Goal: Download file/media

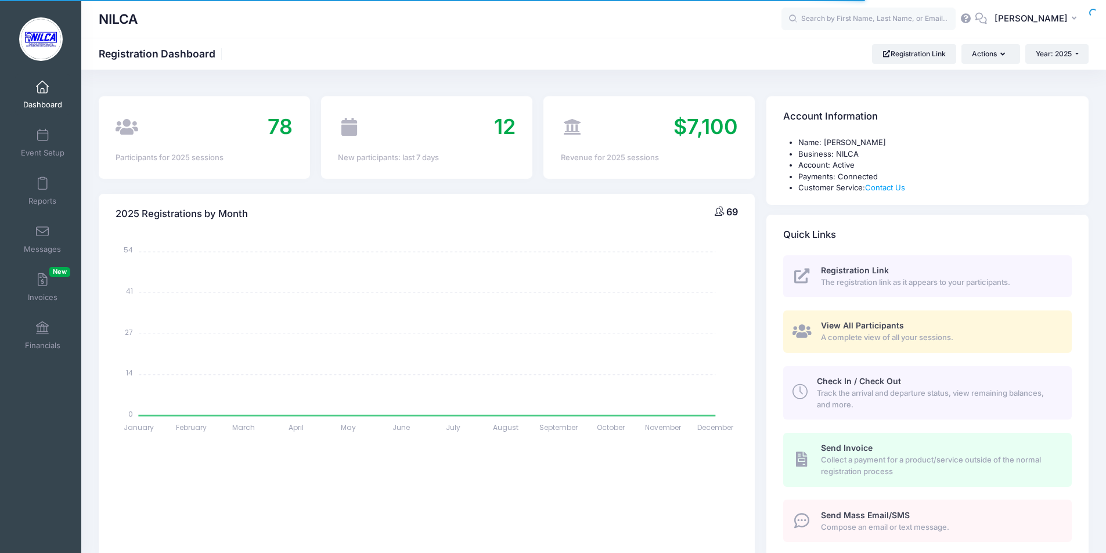
select select
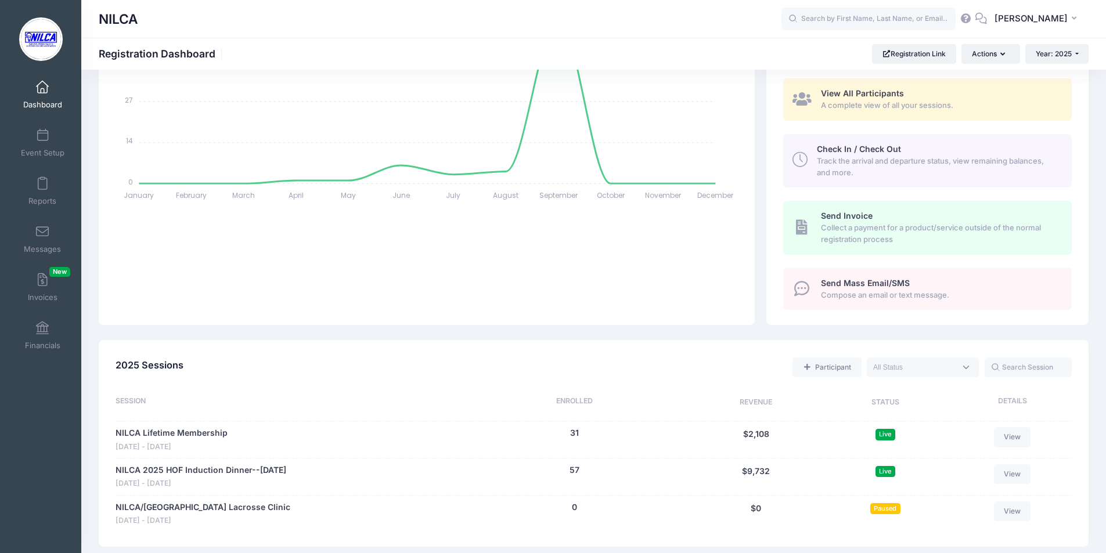
scroll to position [290, 0]
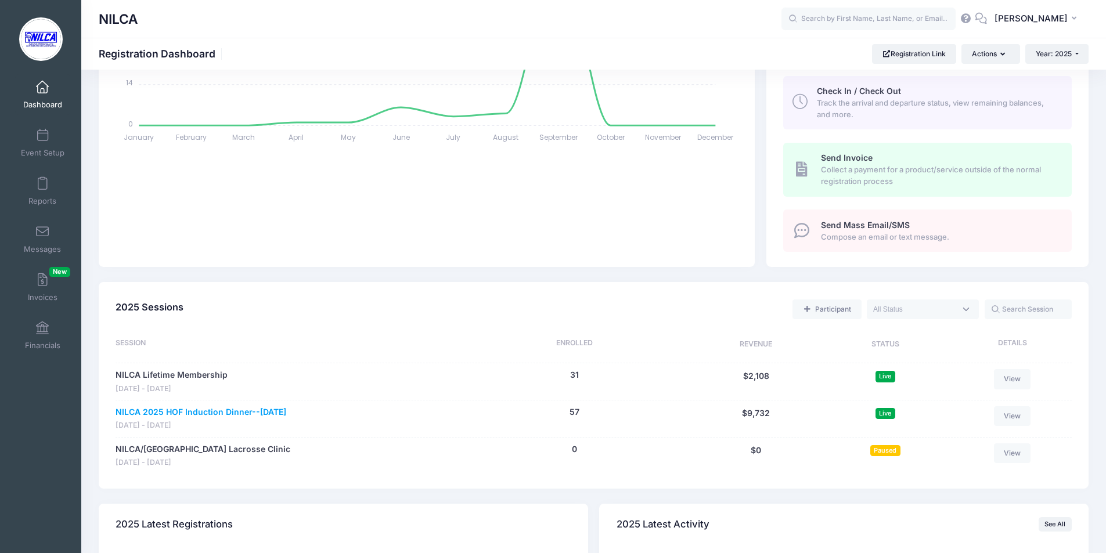
click at [223, 412] on link "NILCA 2025 HOF Induction Dinner--[DATE]" at bounding box center [201, 412] width 171 height 12
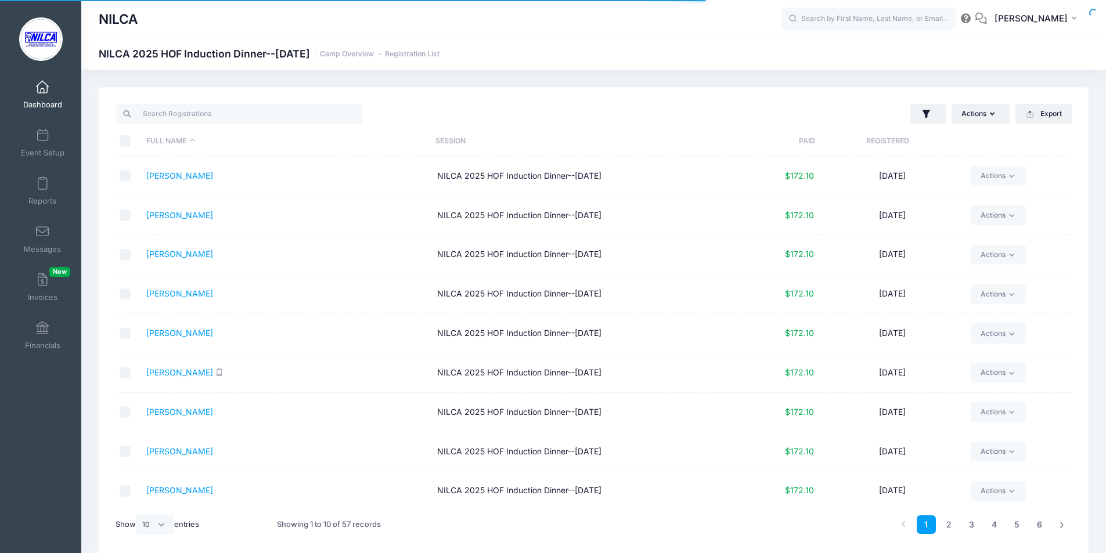
select select "10"
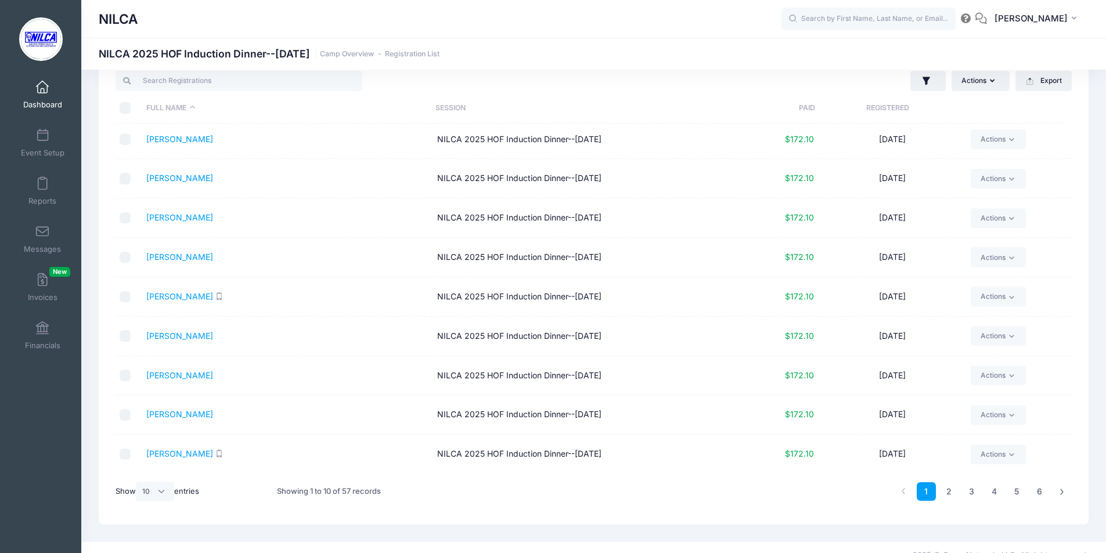
scroll to position [49, 0]
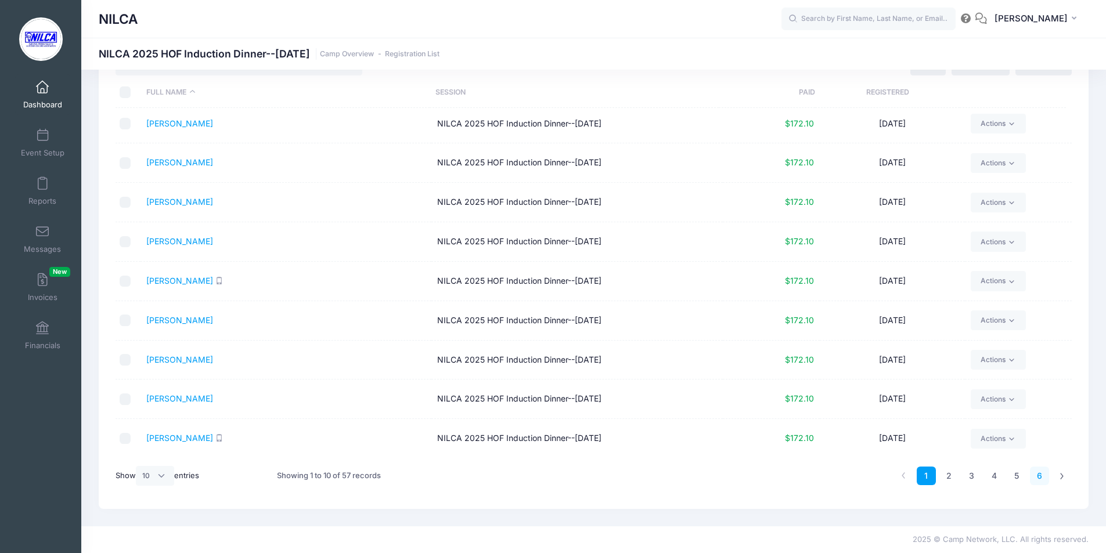
click at [1043, 478] on link "6" at bounding box center [1039, 476] width 19 height 19
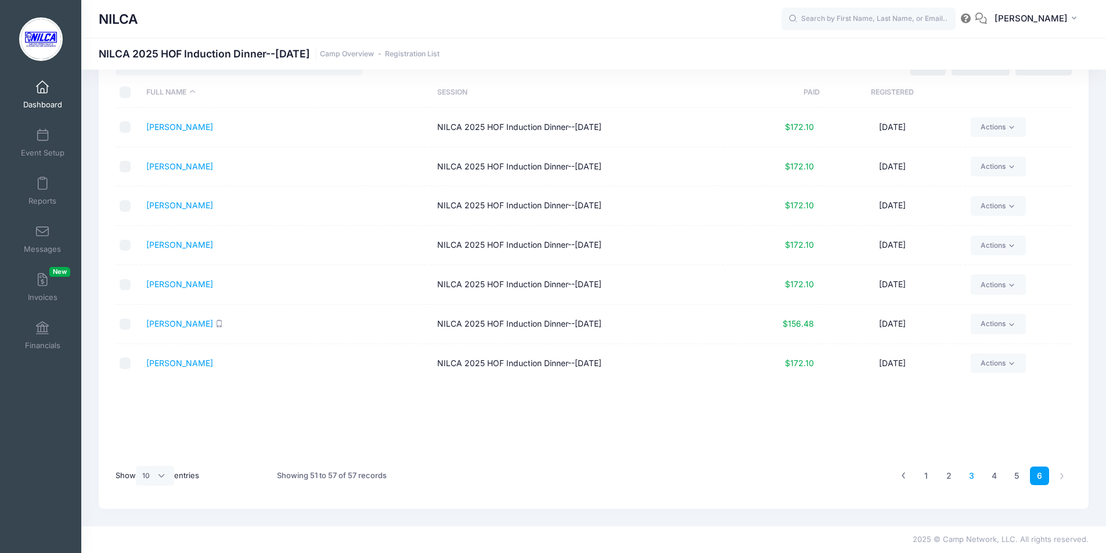
scroll to position [0, 0]
click at [178, 283] on link "Worstell, Patrick" at bounding box center [179, 284] width 67 height 10
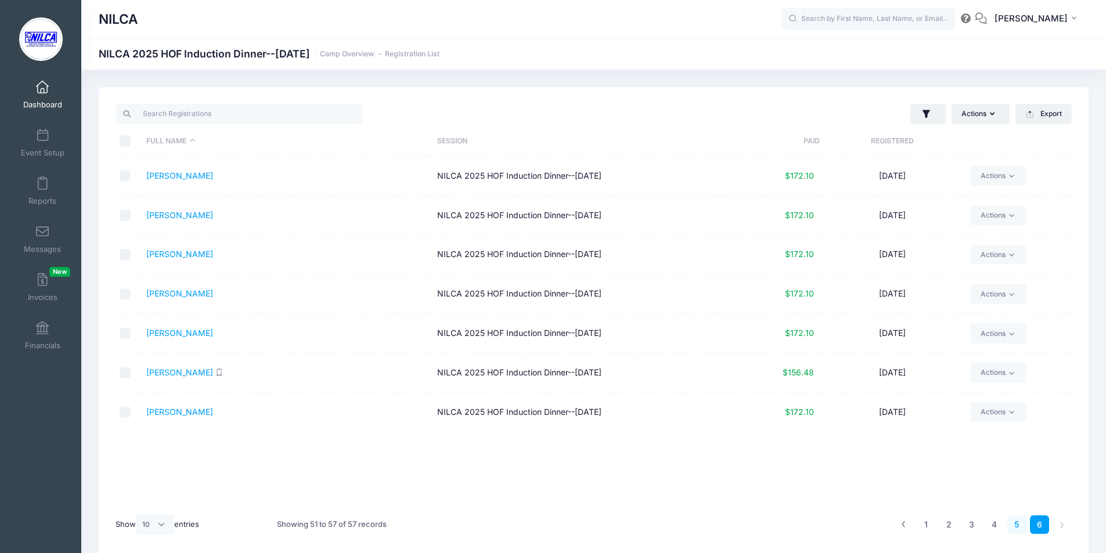
click at [1016, 521] on link "5" at bounding box center [1016, 525] width 19 height 19
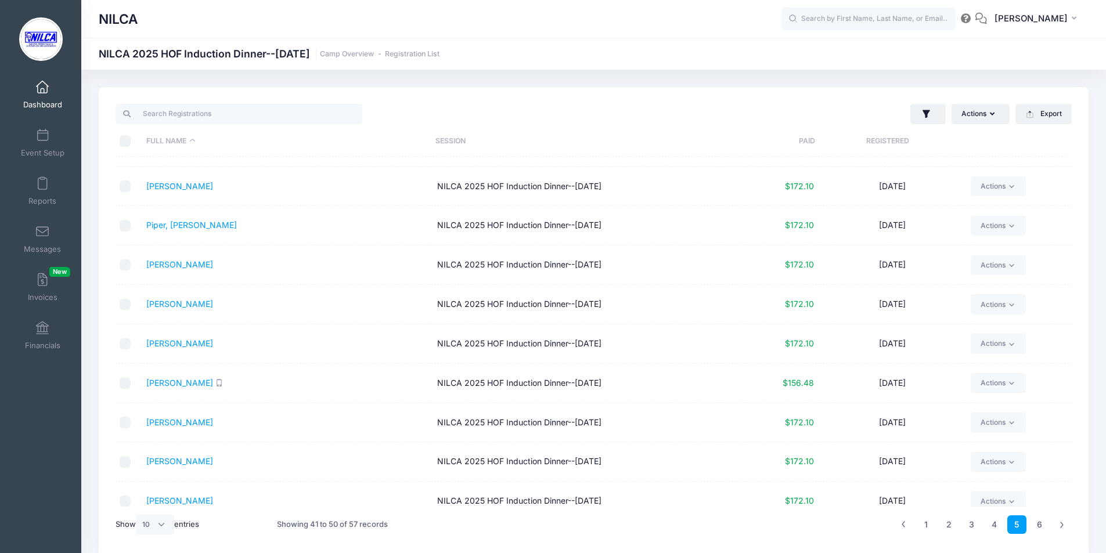
scroll to position [43, 0]
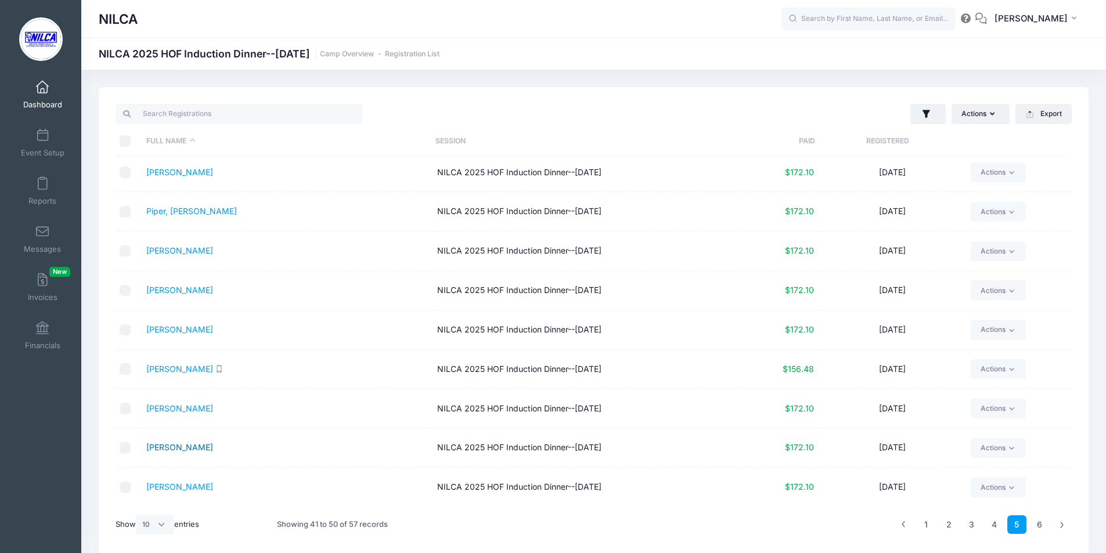
click at [189, 449] on link "Seaman, Greg" at bounding box center [179, 447] width 67 height 10
click at [156, 485] on link "Stansky, Marya" at bounding box center [179, 487] width 67 height 10
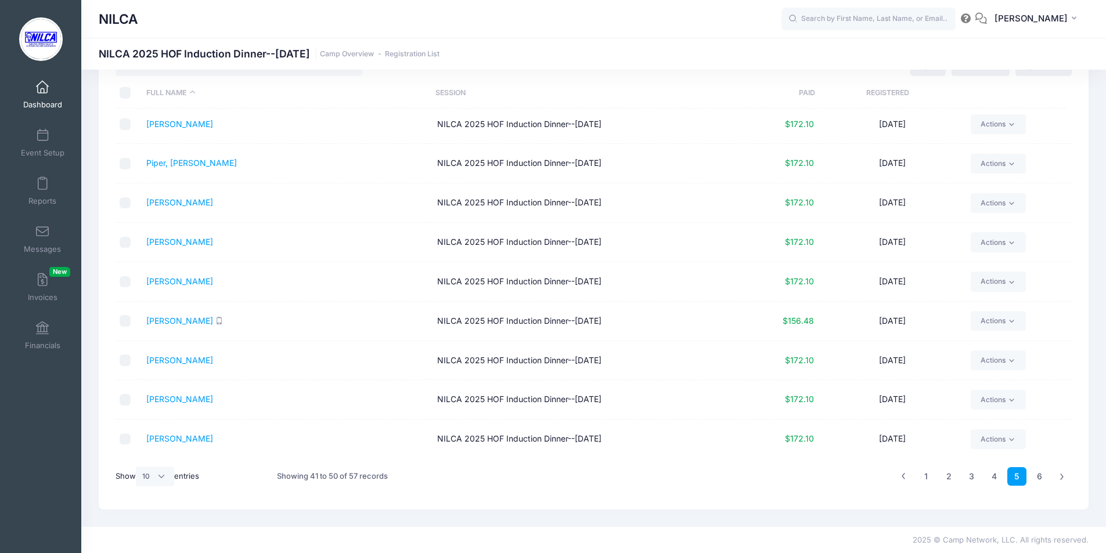
scroll to position [49, 0]
click at [1036, 475] on link "6" at bounding box center [1039, 476] width 19 height 19
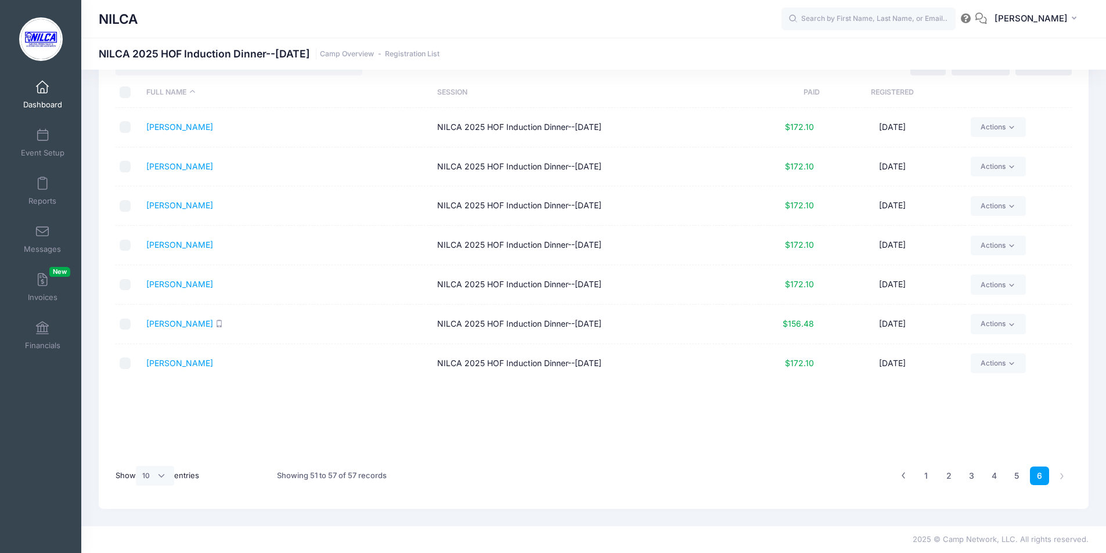
scroll to position [0, 0]
click at [174, 129] on link "Stebbins, Carl" at bounding box center [179, 127] width 67 height 10
click at [971, 477] on link "3" at bounding box center [971, 476] width 19 height 19
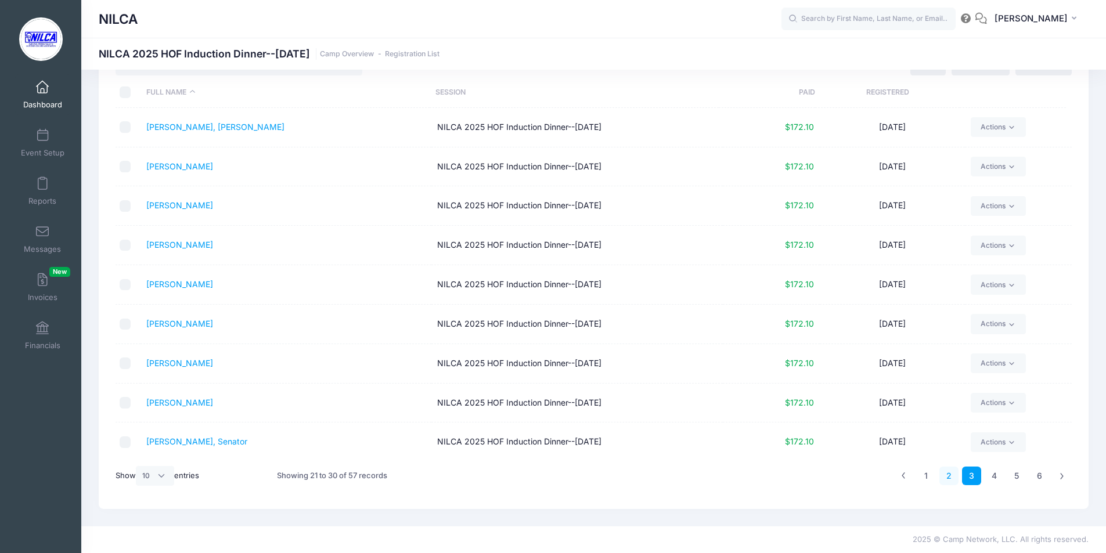
click at [949, 476] on link "2" at bounding box center [948, 476] width 19 height 19
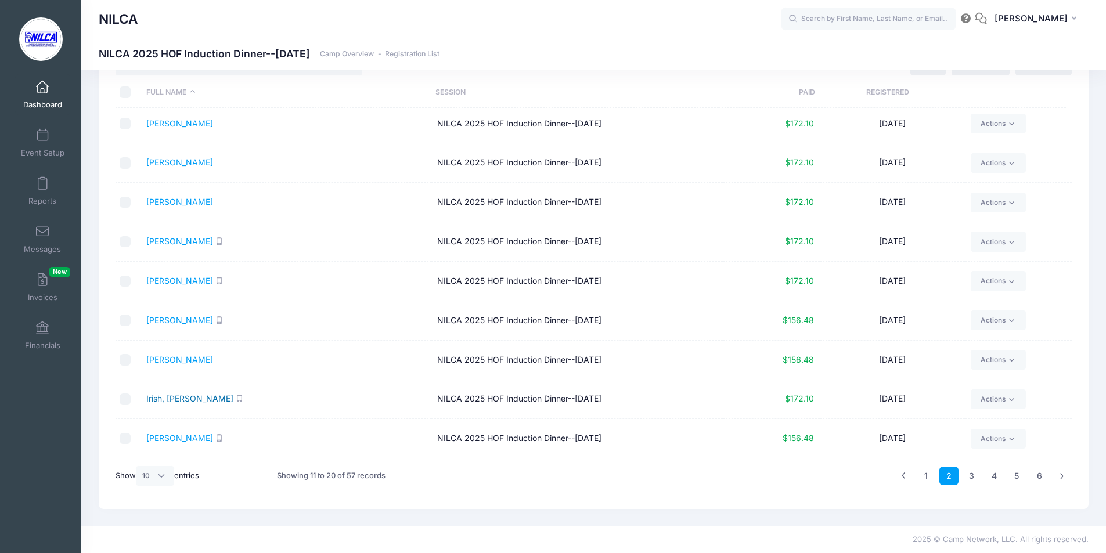
click at [158, 395] on link "Irish, Rick" at bounding box center [189, 399] width 87 height 10
click at [972, 475] on link "3" at bounding box center [971, 476] width 19 height 19
click at [995, 473] on link "4" at bounding box center [994, 476] width 19 height 19
click at [189, 360] on link "O'Grady, Janna" at bounding box center [179, 360] width 67 height 10
click at [196, 400] on link "[PERSON_NAME]" at bounding box center [179, 399] width 67 height 10
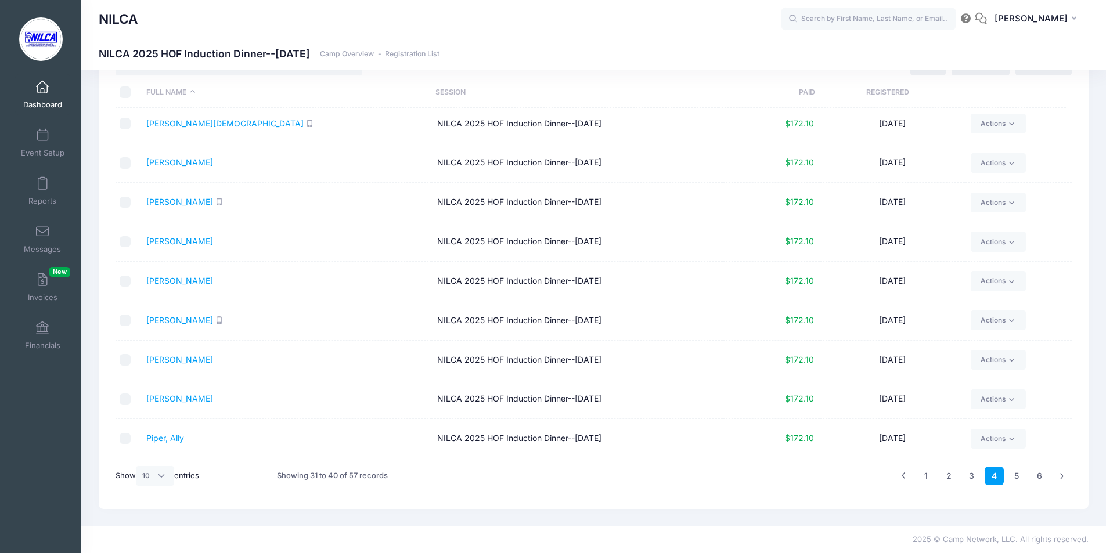
click at [42, 84] on span at bounding box center [42, 87] width 0 height 13
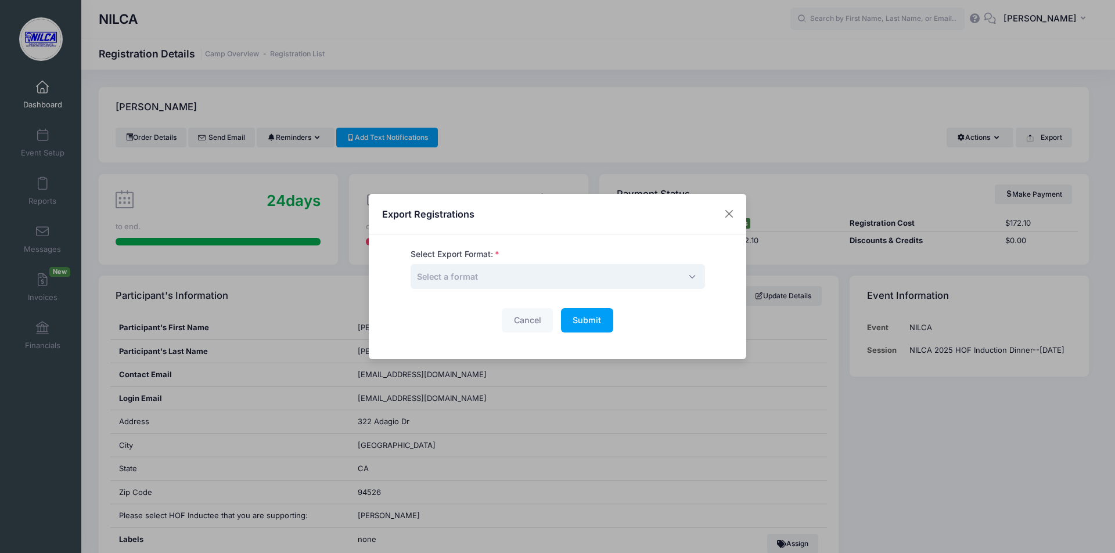
click at [563, 280] on span "Select a format" at bounding box center [557, 276] width 294 height 25
select select "pdf"
click at [573, 327] on button "Submit Please wait..." at bounding box center [587, 320] width 52 height 25
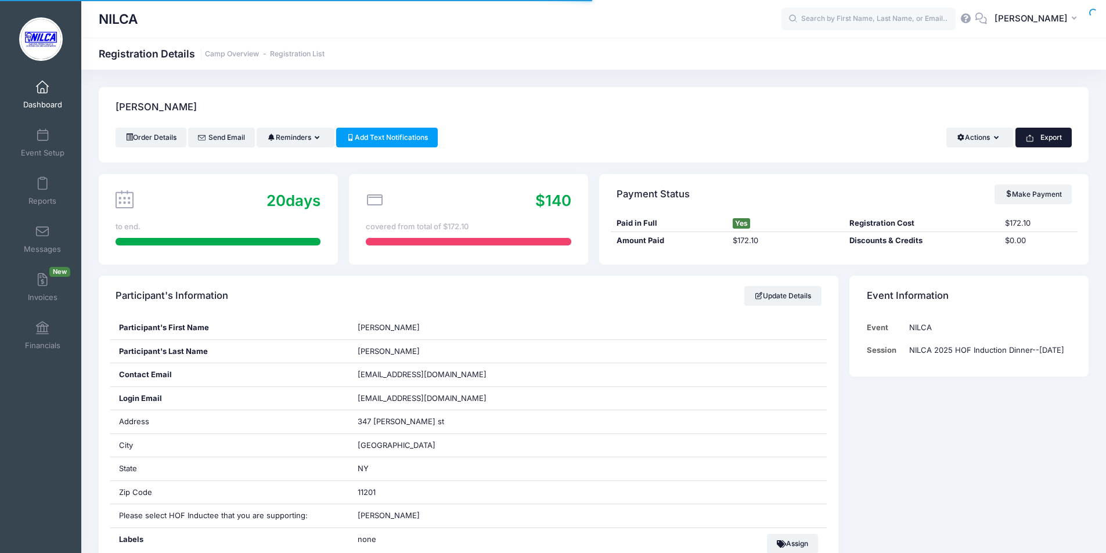
click at [1060, 139] on button "Export" at bounding box center [1043, 138] width 56 height 20
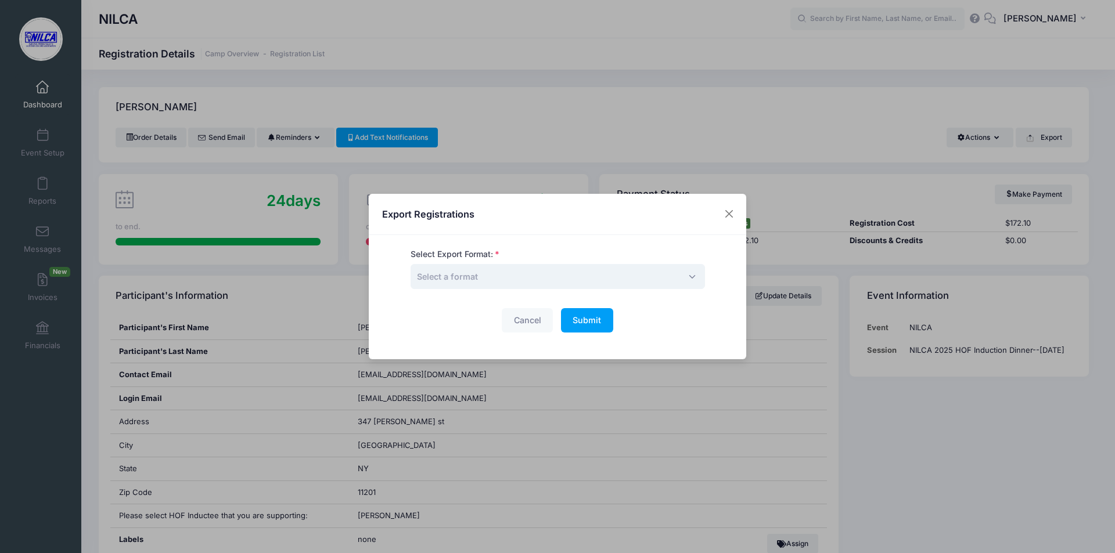
click at [611, 279] on span "Select a format" at bounding box center [557, 276] width 294 height 25
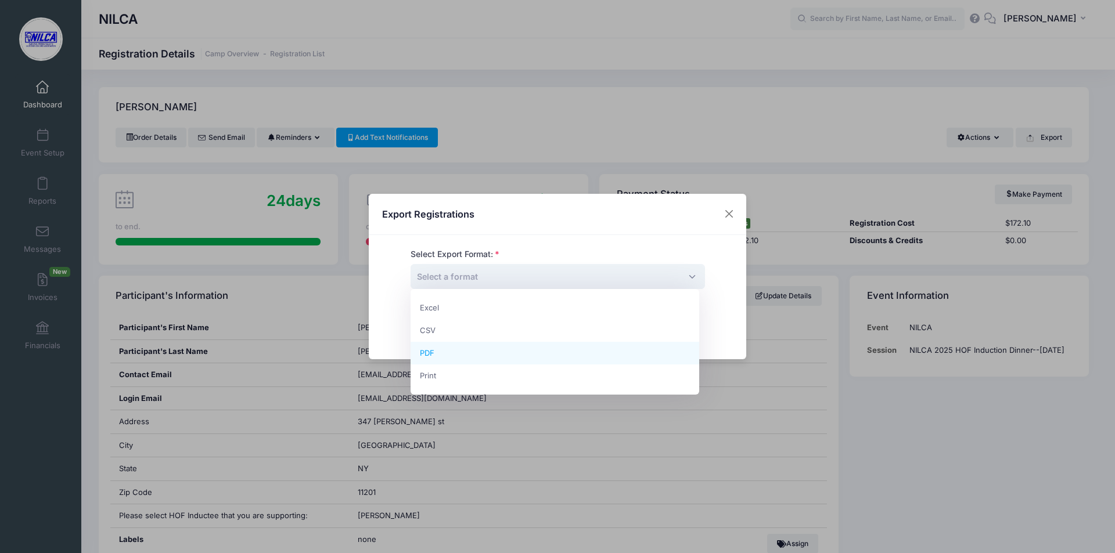
select select "pdf"
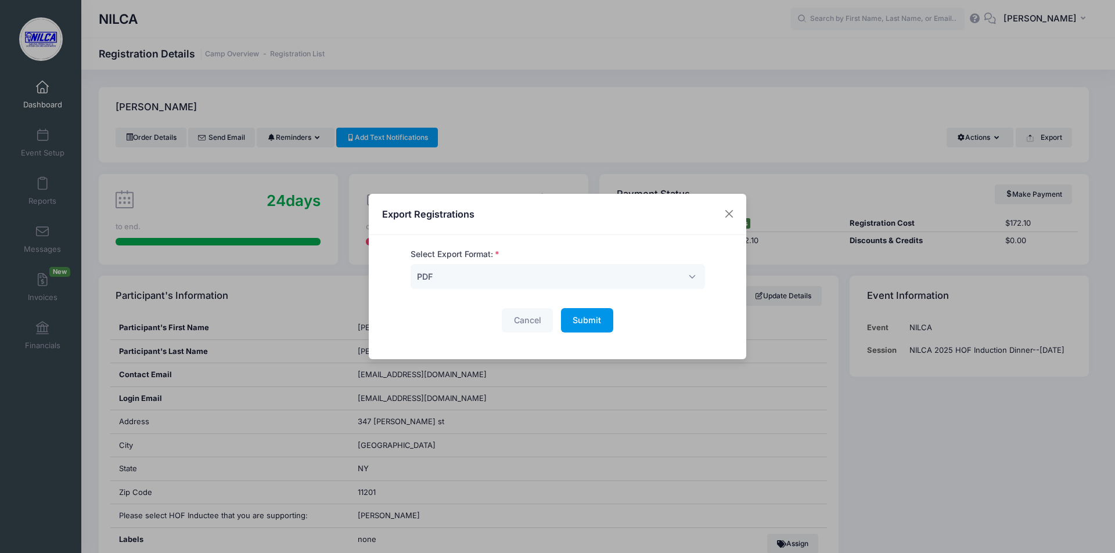
click at [575, 321] on span "Submit" at bounding box center [586, 320] width 28 height 10
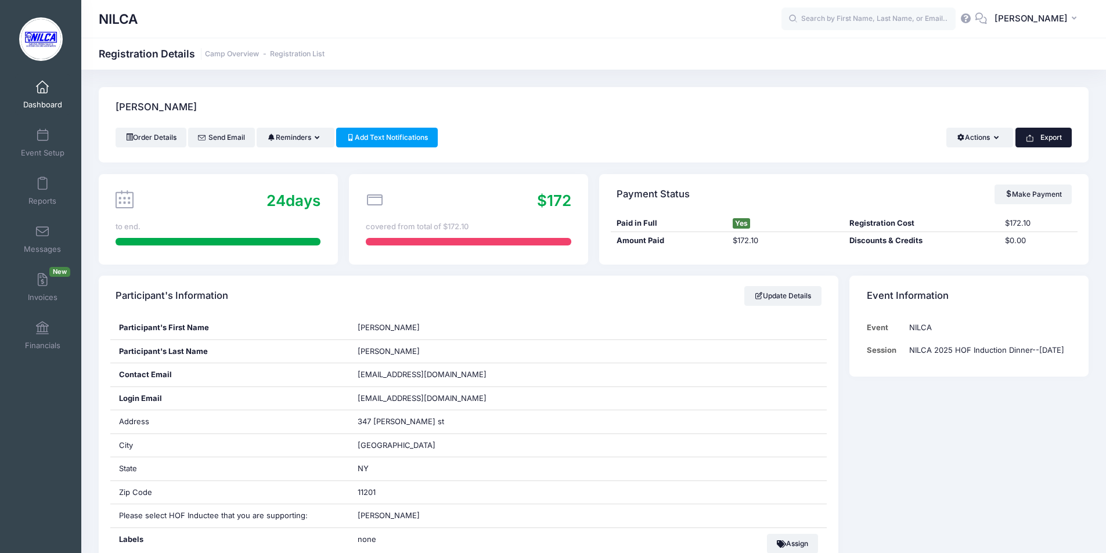
click at [1053, 140] on button "Export" at bounding box center [1043, 138] width 56 height 20
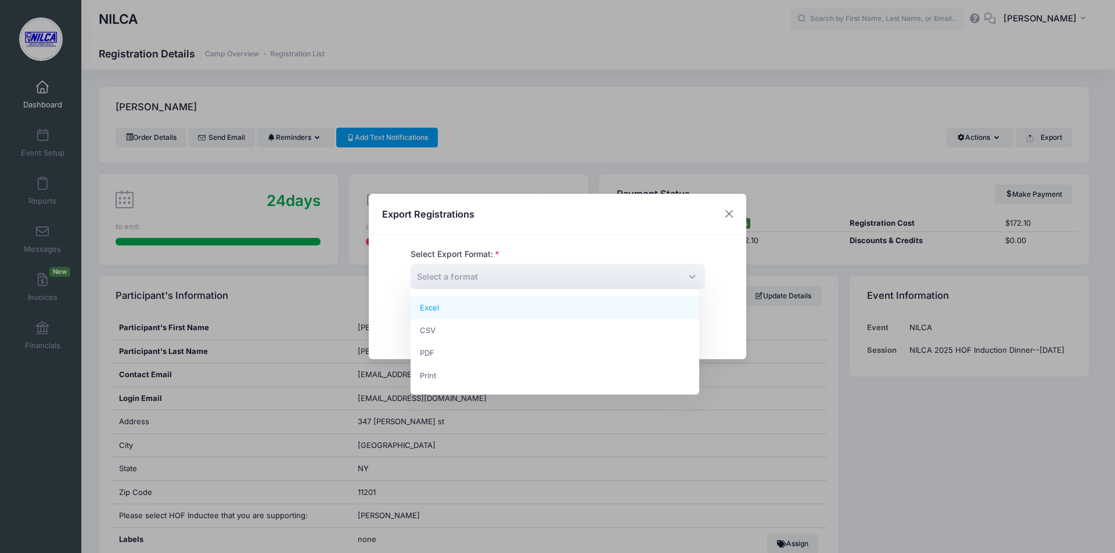
click at [601, 278] on span "Select a format" at bounding box center [557, 276] width 294 height 25
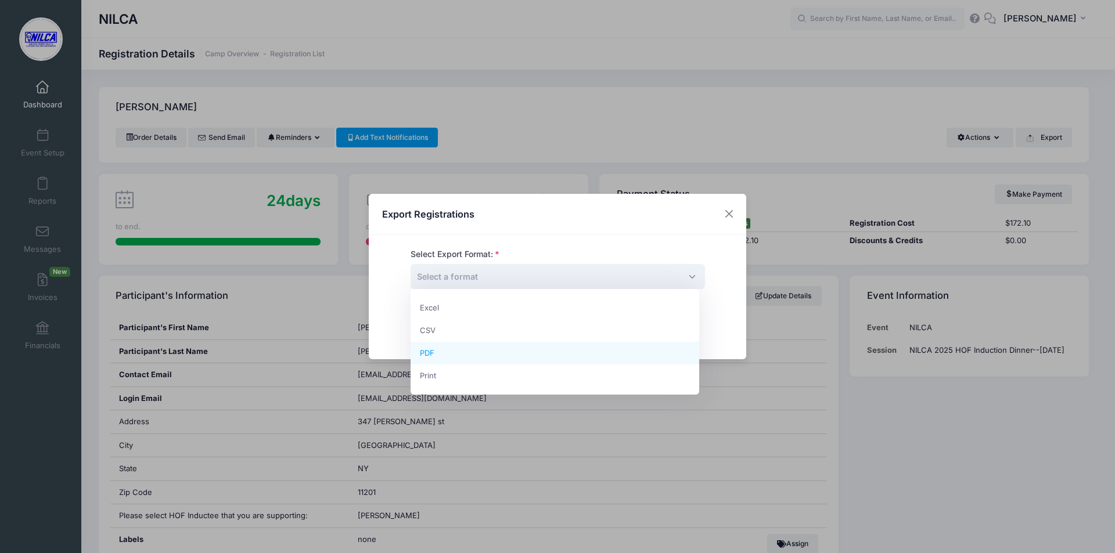
select select "pdf"
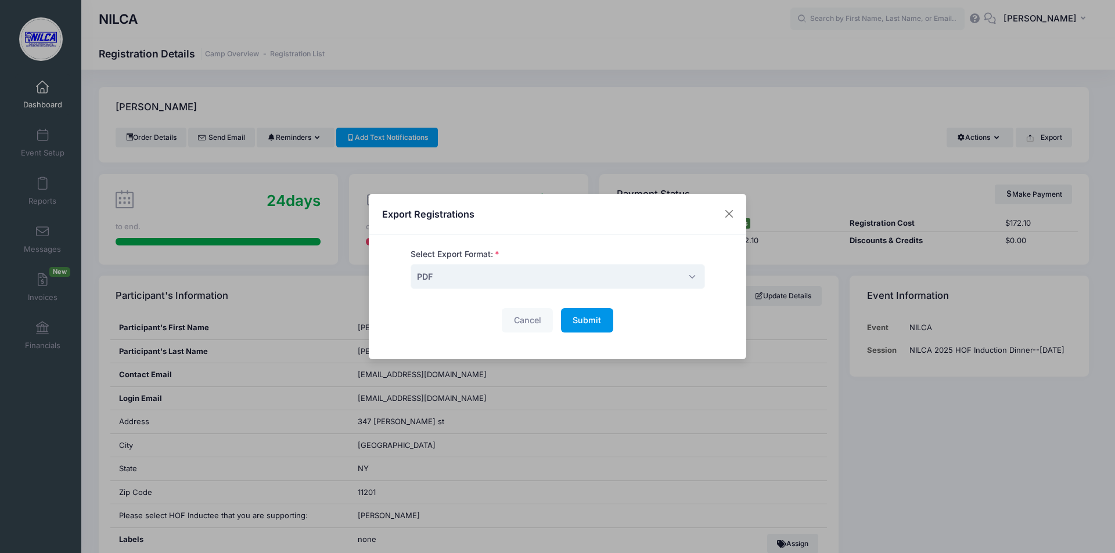
click at [592, 323] on span "Submit" at bounding box center [586, 320] width 28 height 10
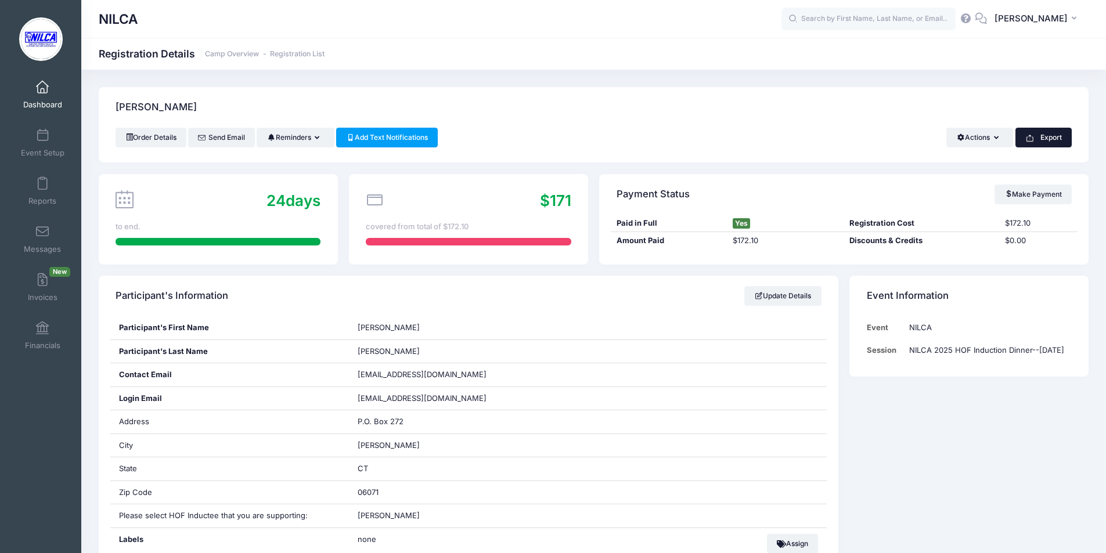
click at [1053, 137] on button "Export" at bounding box center [1043, 138] width 56 height 20
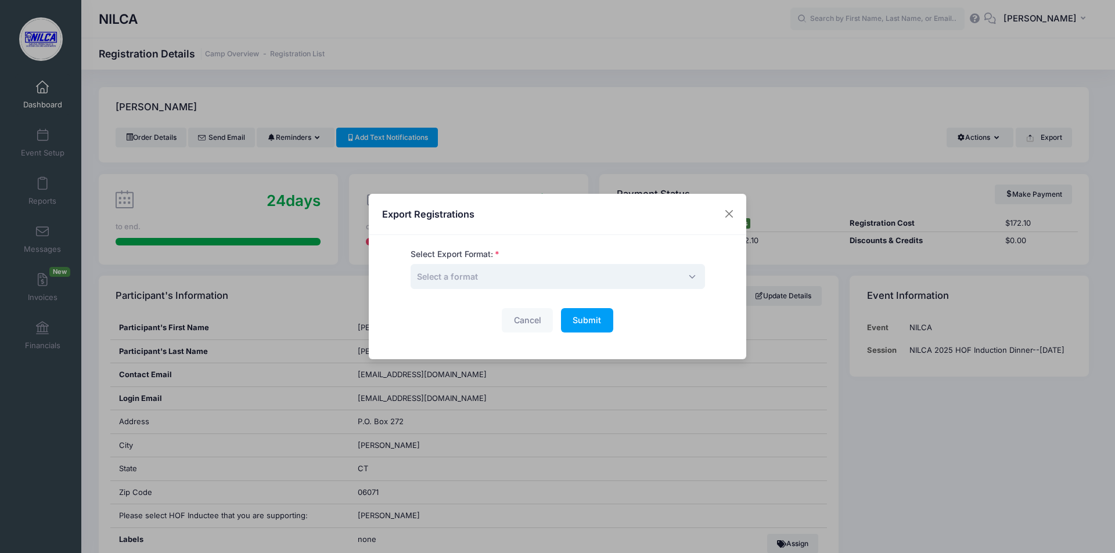
click at [627, 279] on span "Select a format" at bounding box center [557, 276] width 294 height 25
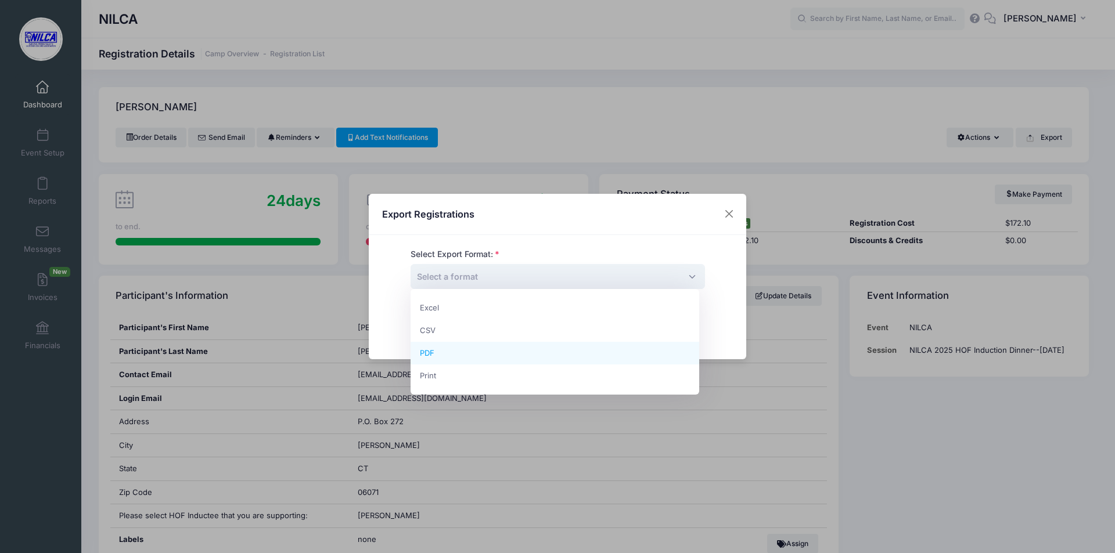
select select "pdf"
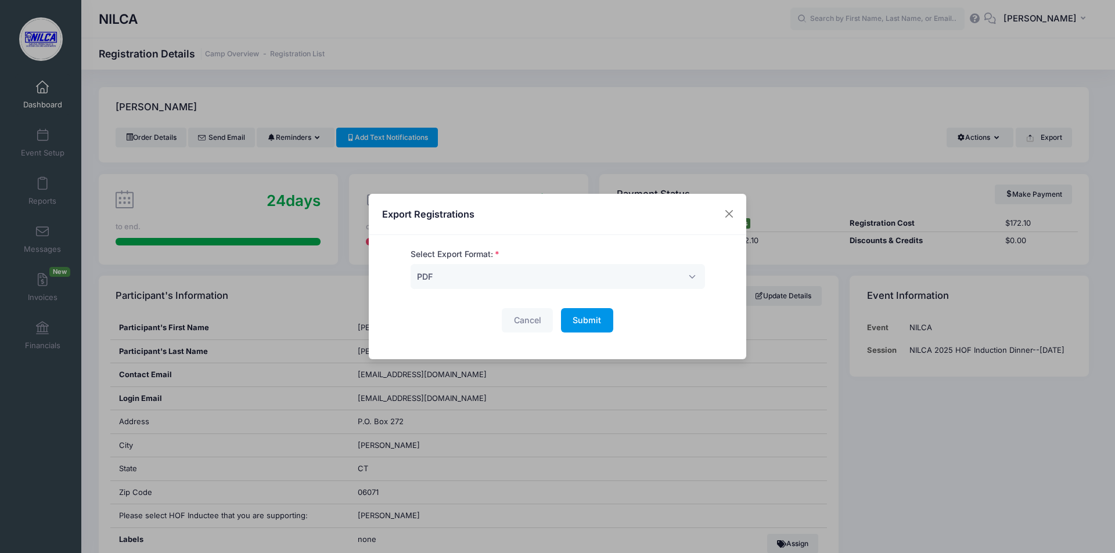
click at [579, 327] on button "Submit Please wait..." at bounding box center [587, 320] width 52 height 25
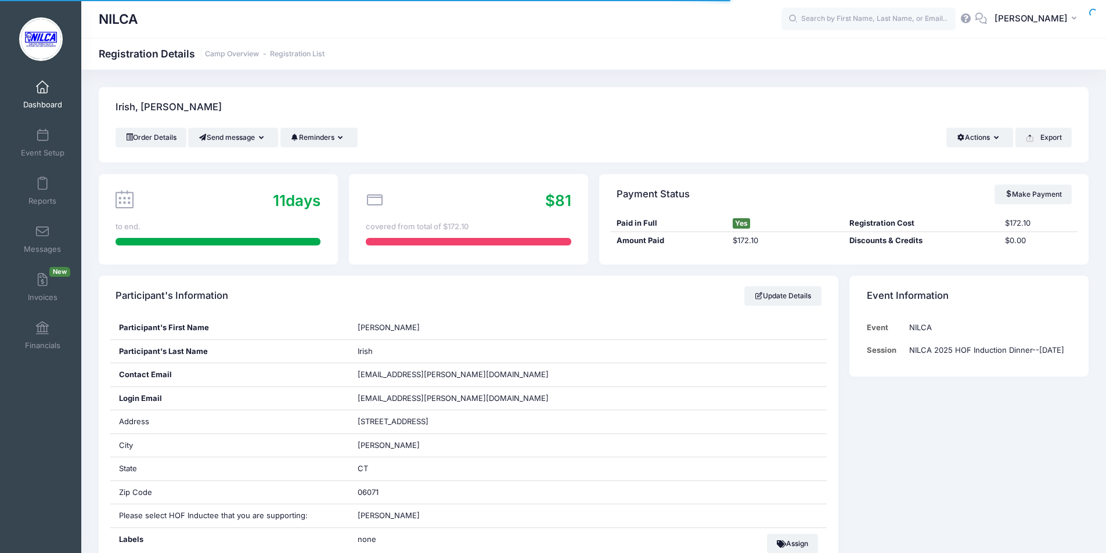
click at [1050, 137] on button "Export" at bounding box center [1043, 138] width 56 height 20
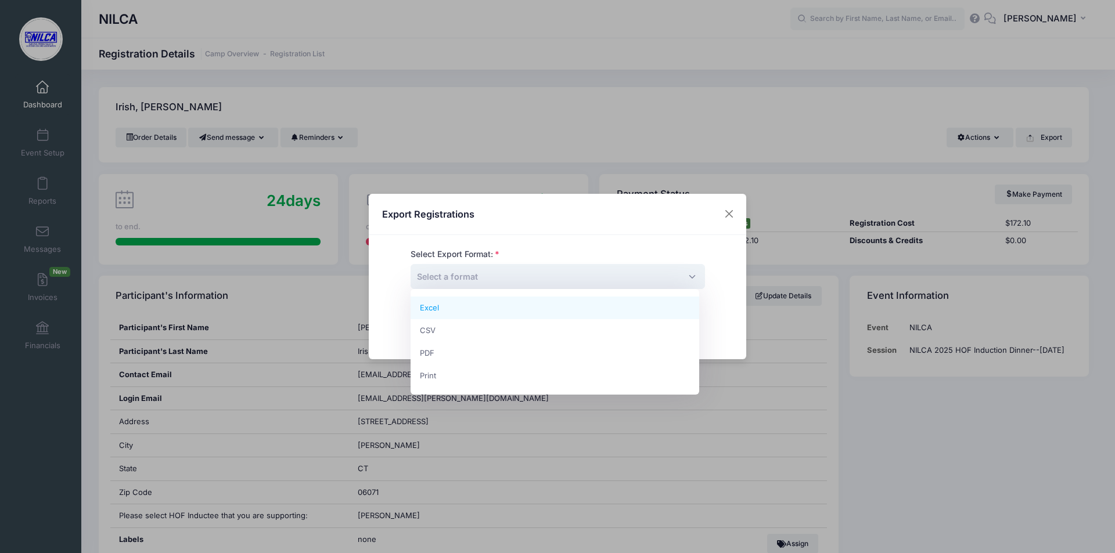
click at [600, 279] on span "Select a format" at bounding box center [557, 276] width 294 height 25
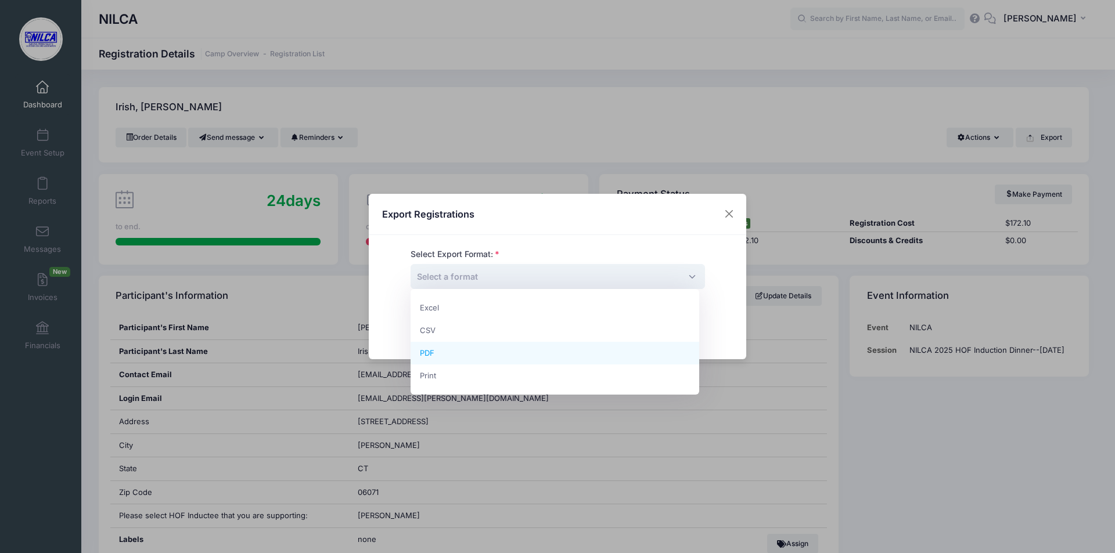
select select "pdf"
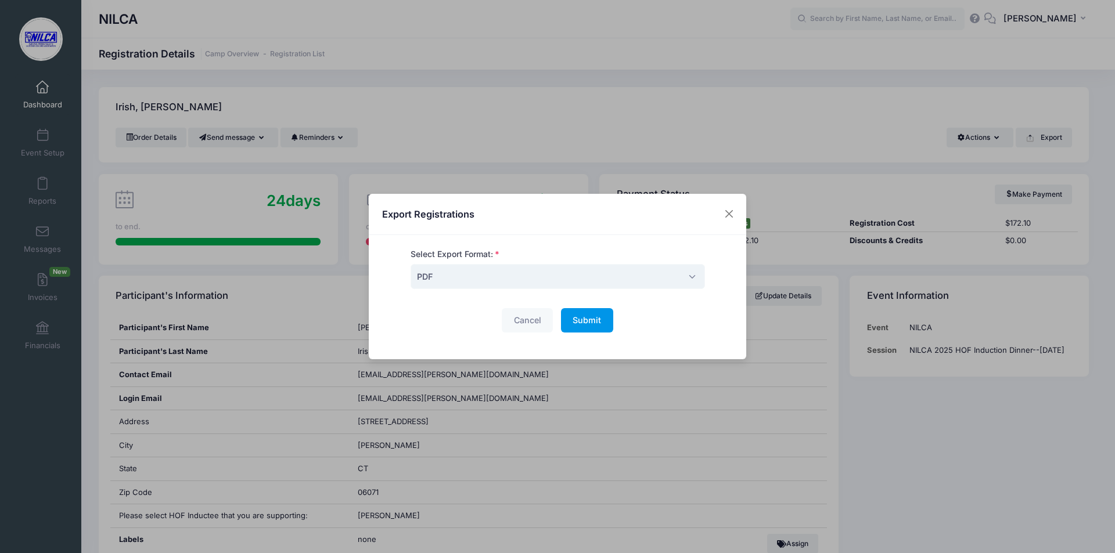
click at [586, 327] on button "Submit Please wait..." at bounding box center [587, 320] width 52 height 25
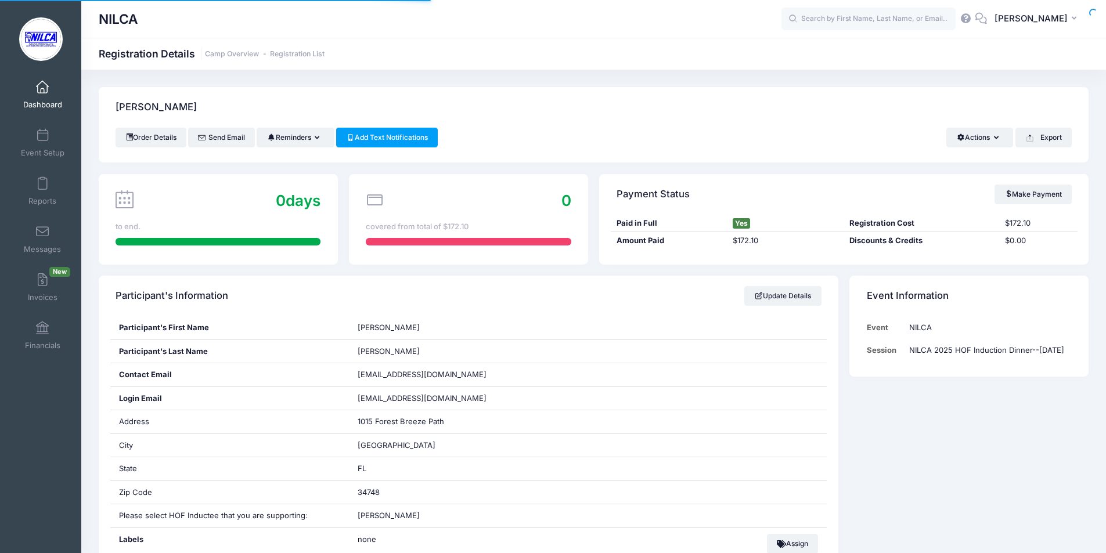
click at [1053, 139] on button "Export" at bounding box center [1043, 138] width 56 height 20
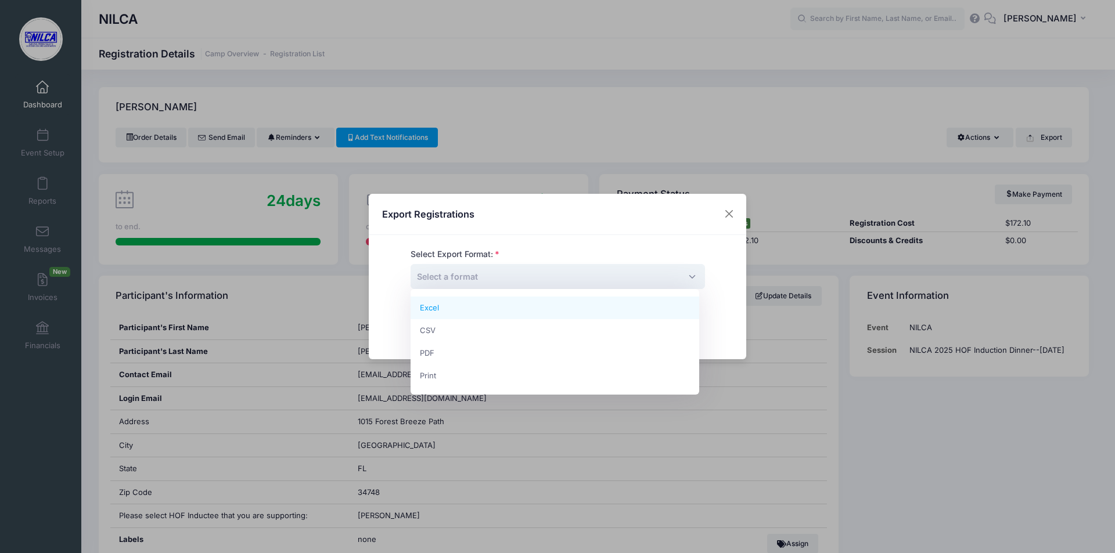
click at [653, 283] on span "Select a format" at bounding box center [557, 276] width 294 height 25
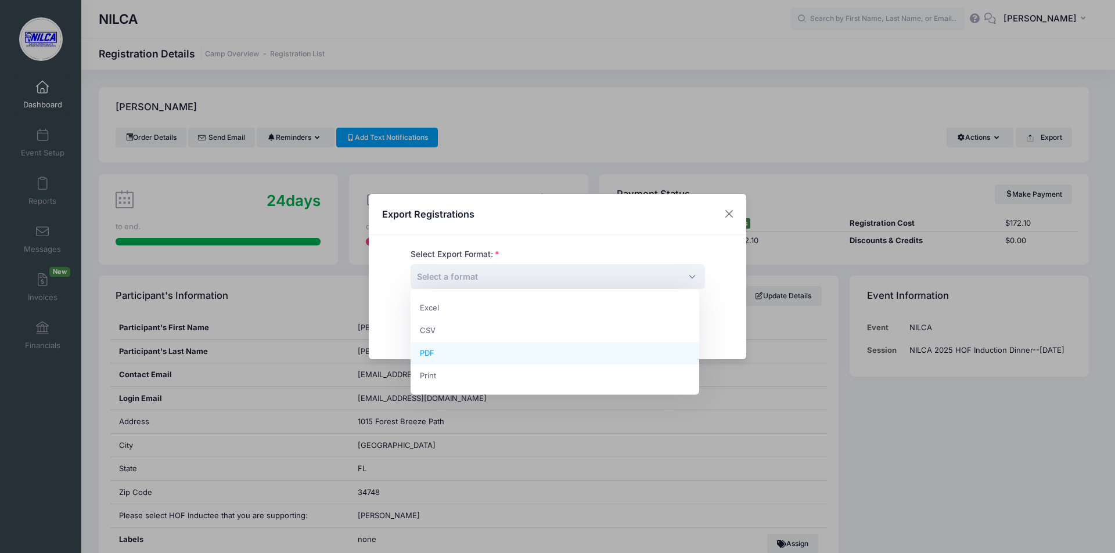
select select "pdf"
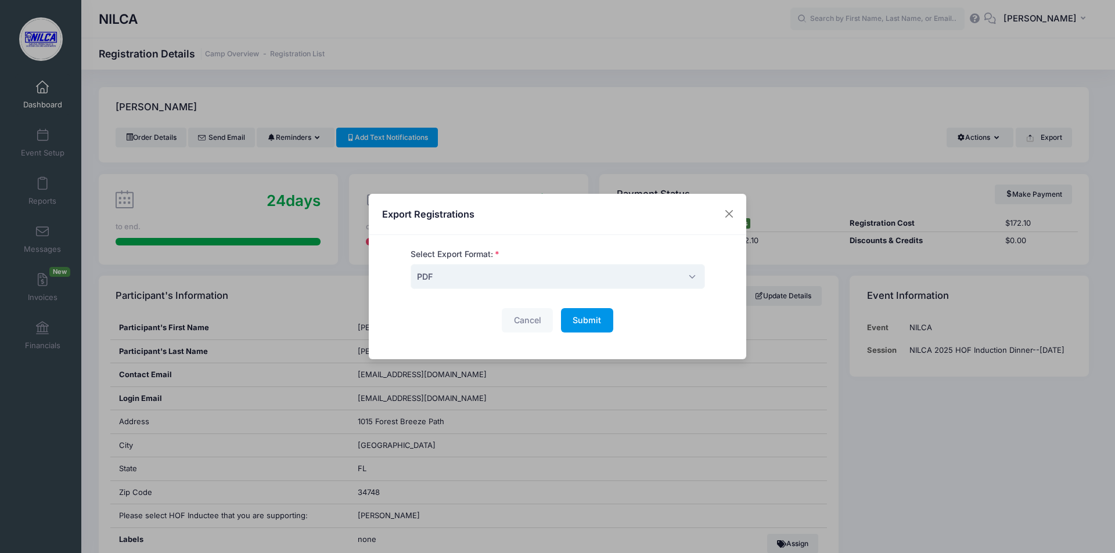
click at [583, 325] on span "Submit" at bounding box center [586, 320] width 28 height 10
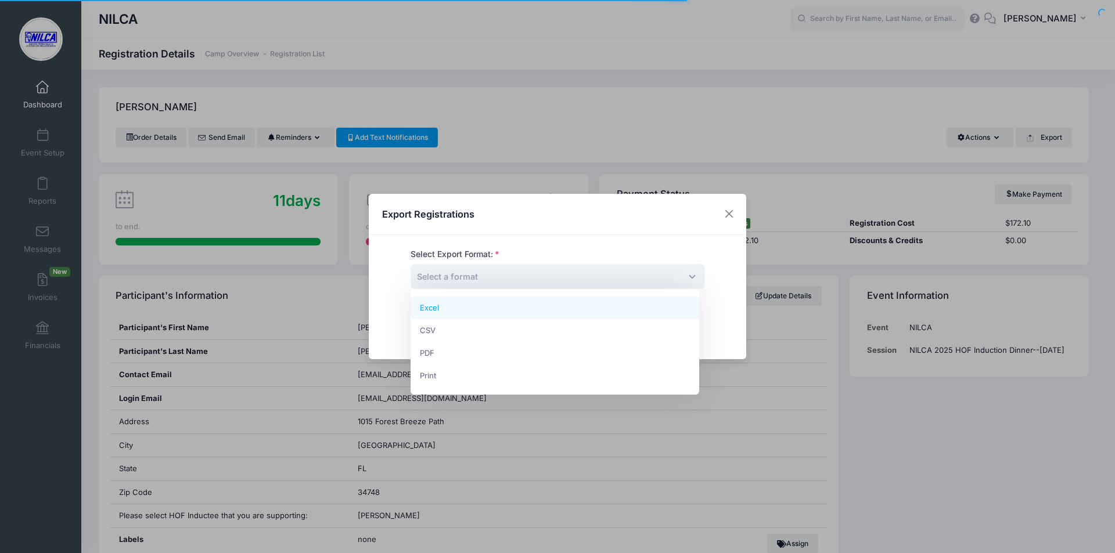
click at [585, 280] on span "Select a format" at bounding box center [557, 276] width 294 height 25
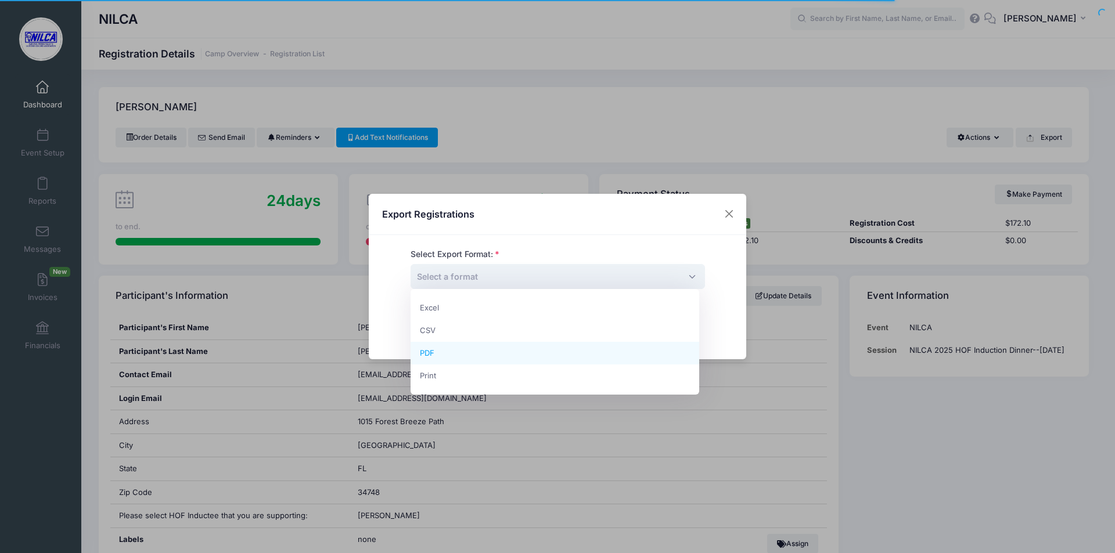
select select "pdf"
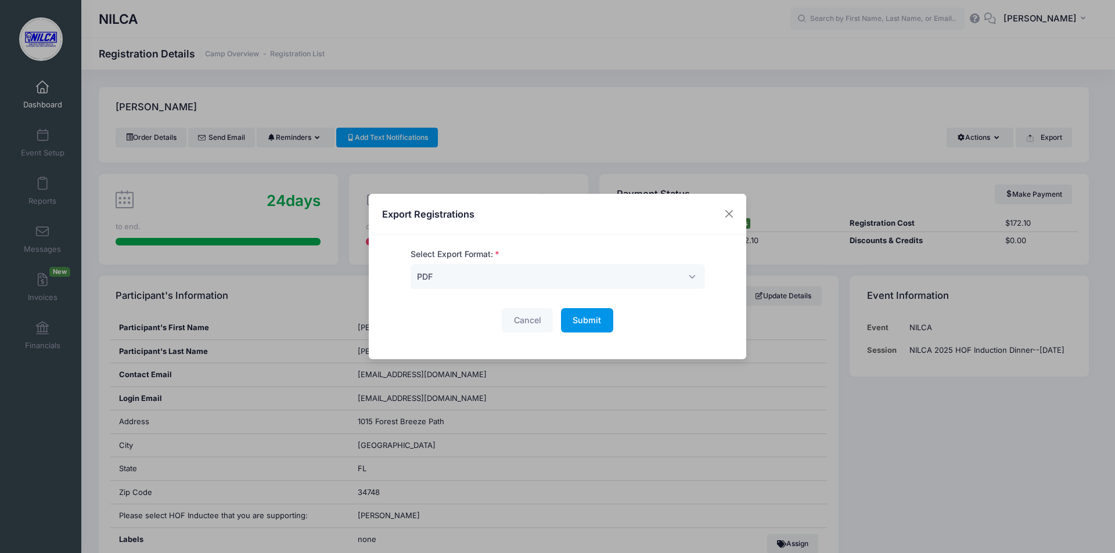
drag, startPoint x: 590, startPoint y: 320, endPoint x: 586, endPoint y: 326, distance: 7.1
click at [589, 323] on span "Submit" at bounding box center [586, 320] width 28 height 10
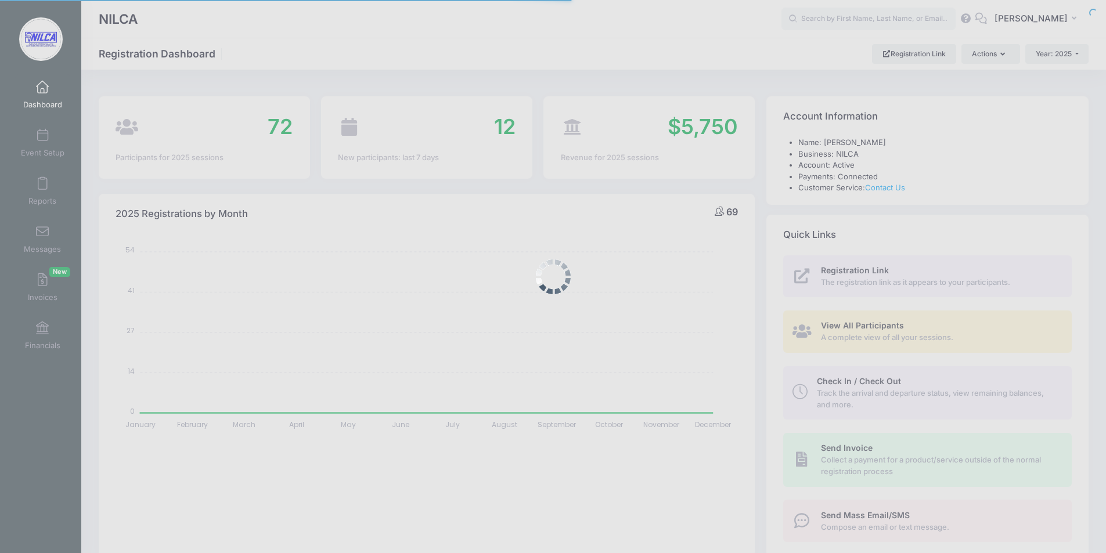
select select
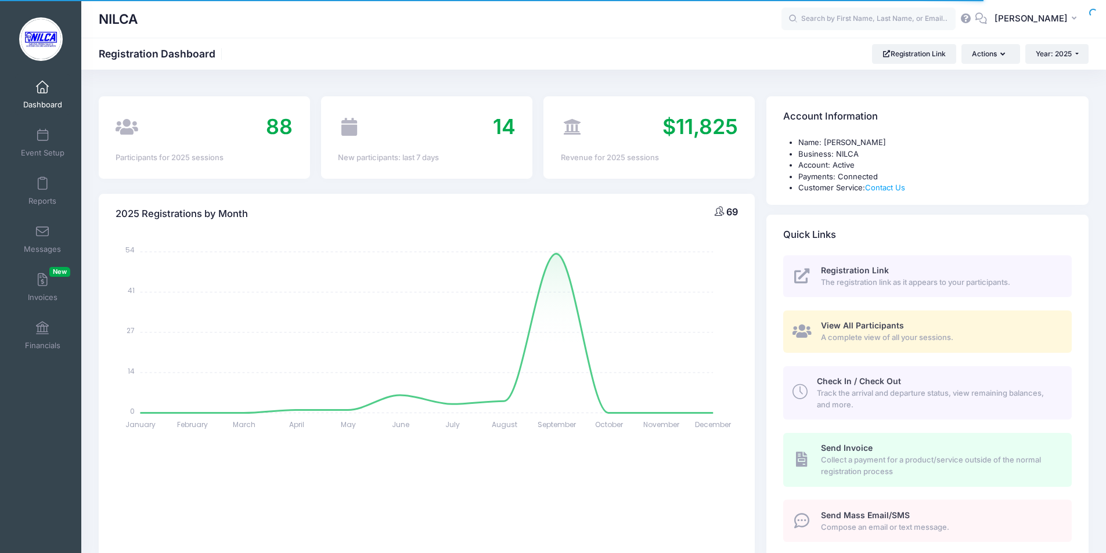
click at [900, 326] on span "View All Participants" at bounding box center [862, 325] width 83 height 10
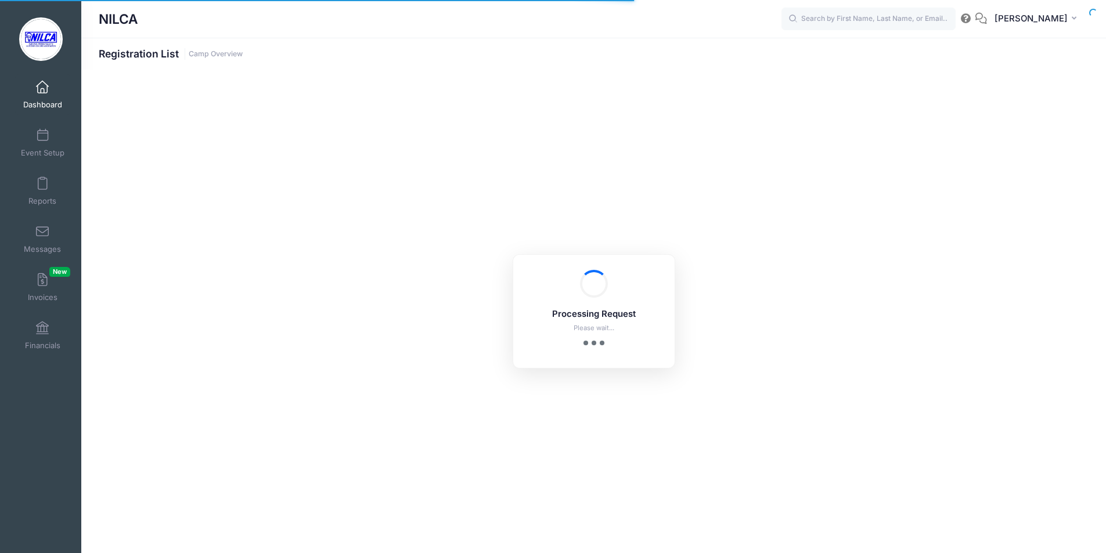
select select "10"
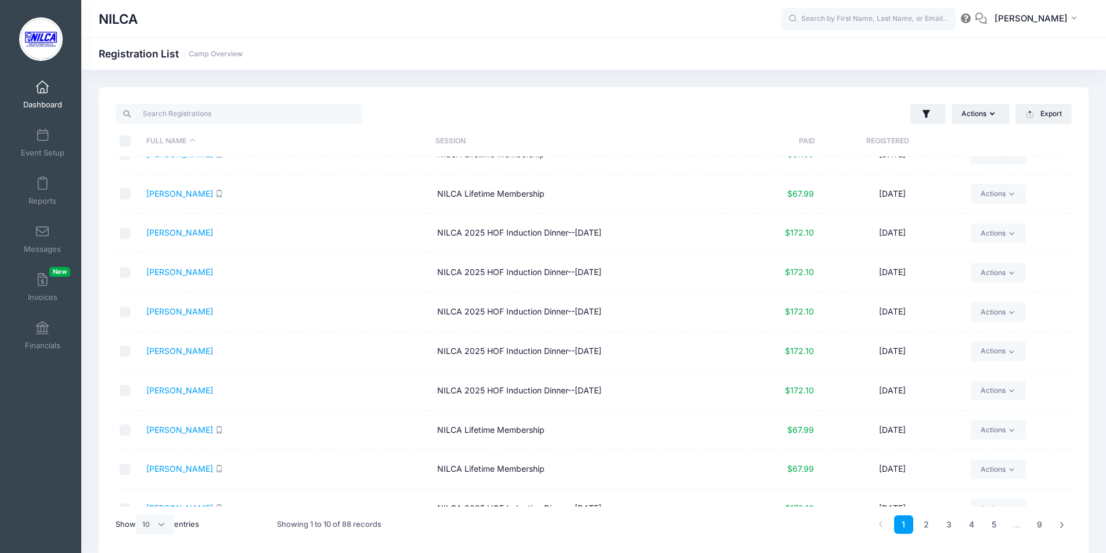
scroll to position [43, 0]
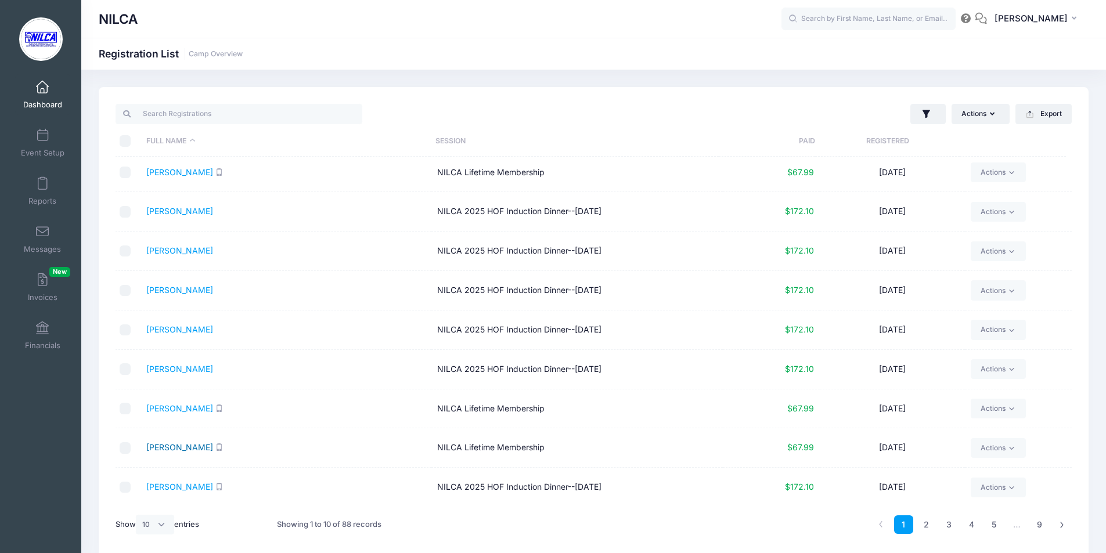
click at [187, 446] on link "[PERSON_NAME]" at bounding box center [179, 447] width 67 height 10
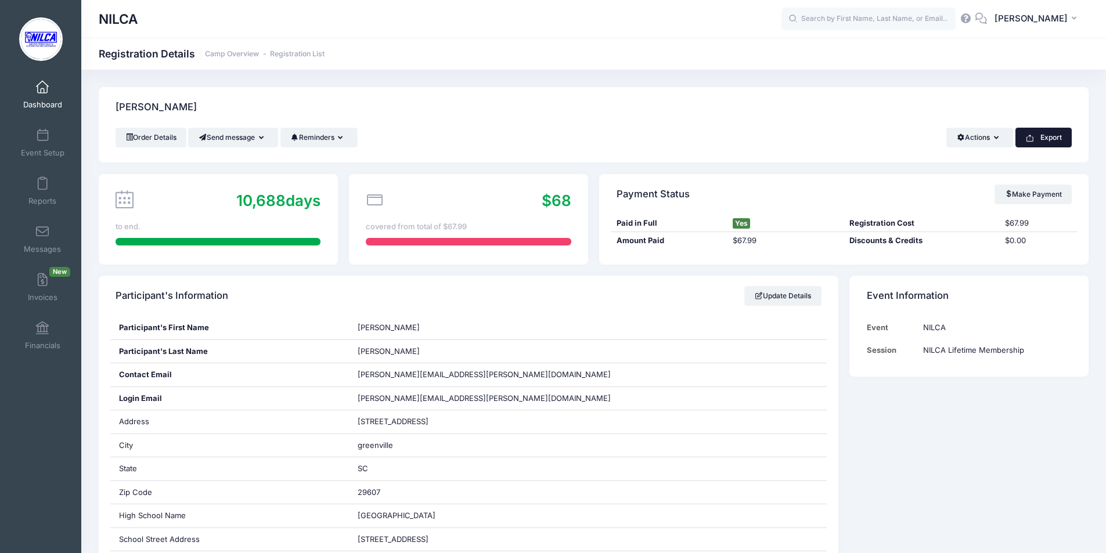
click at [1052, 139] on button "Export" at bounding box center [1043, 138] width 56 height 20
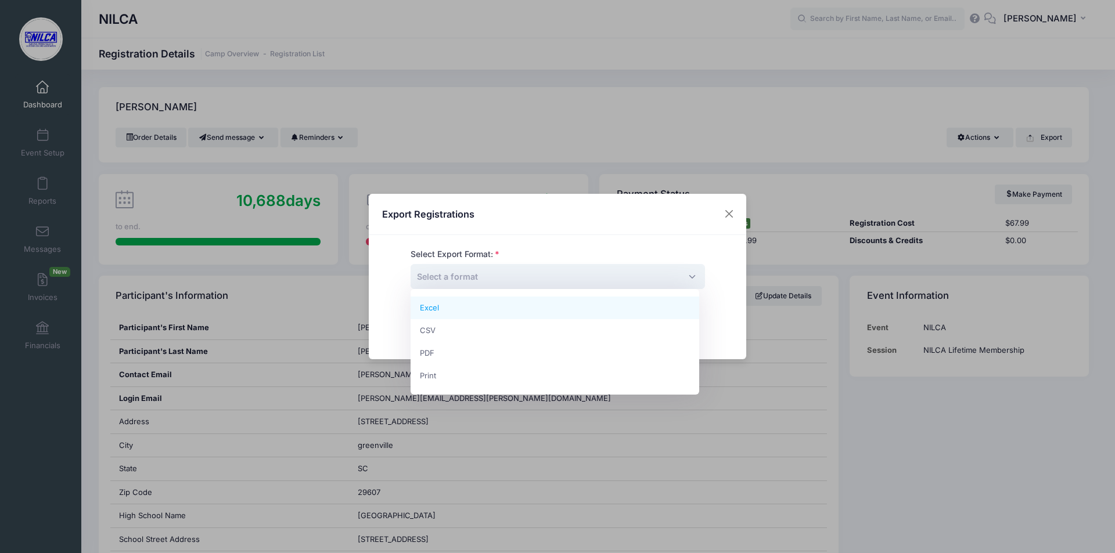
click at [587, 273] on span "Select a format" at bounding box center [557, 276] width 294 height 25
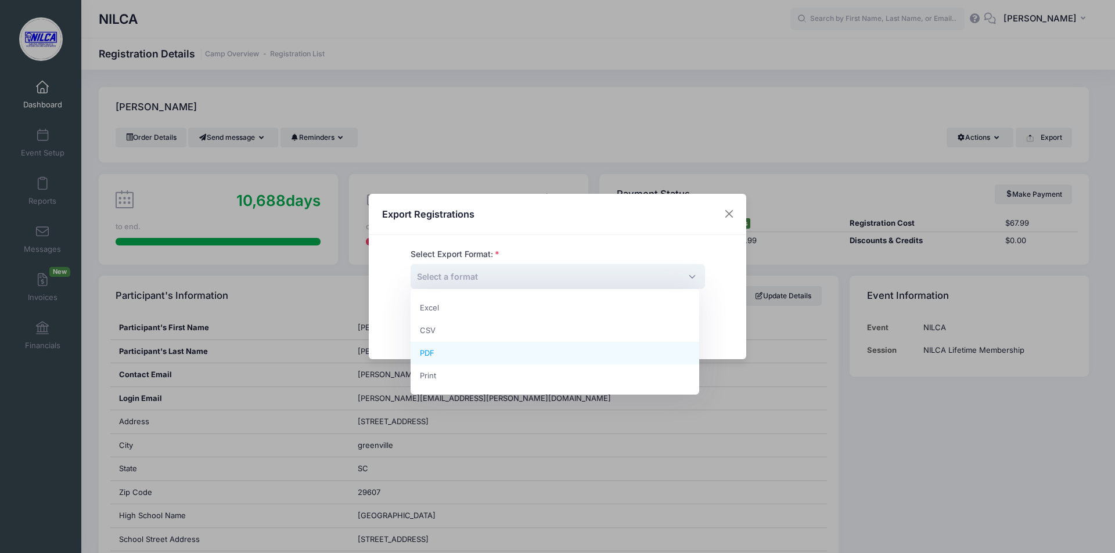
select select "pdf"
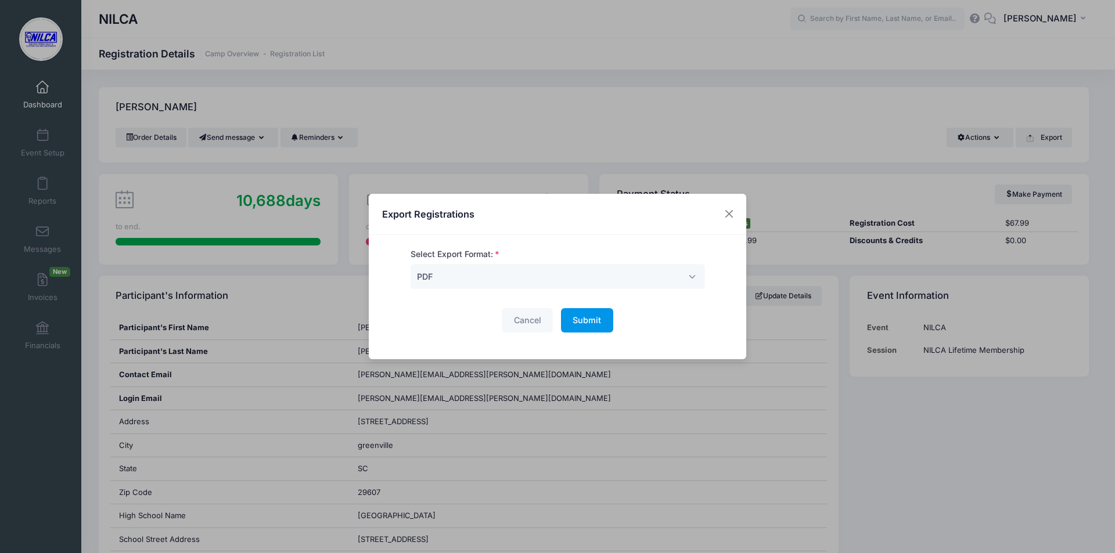
click at [577, 328] on button "Submit Please wait..." at bounding box center [587, 320] width 52 height 25
